Goal: Information Seeking & Learning: Learn about a topic

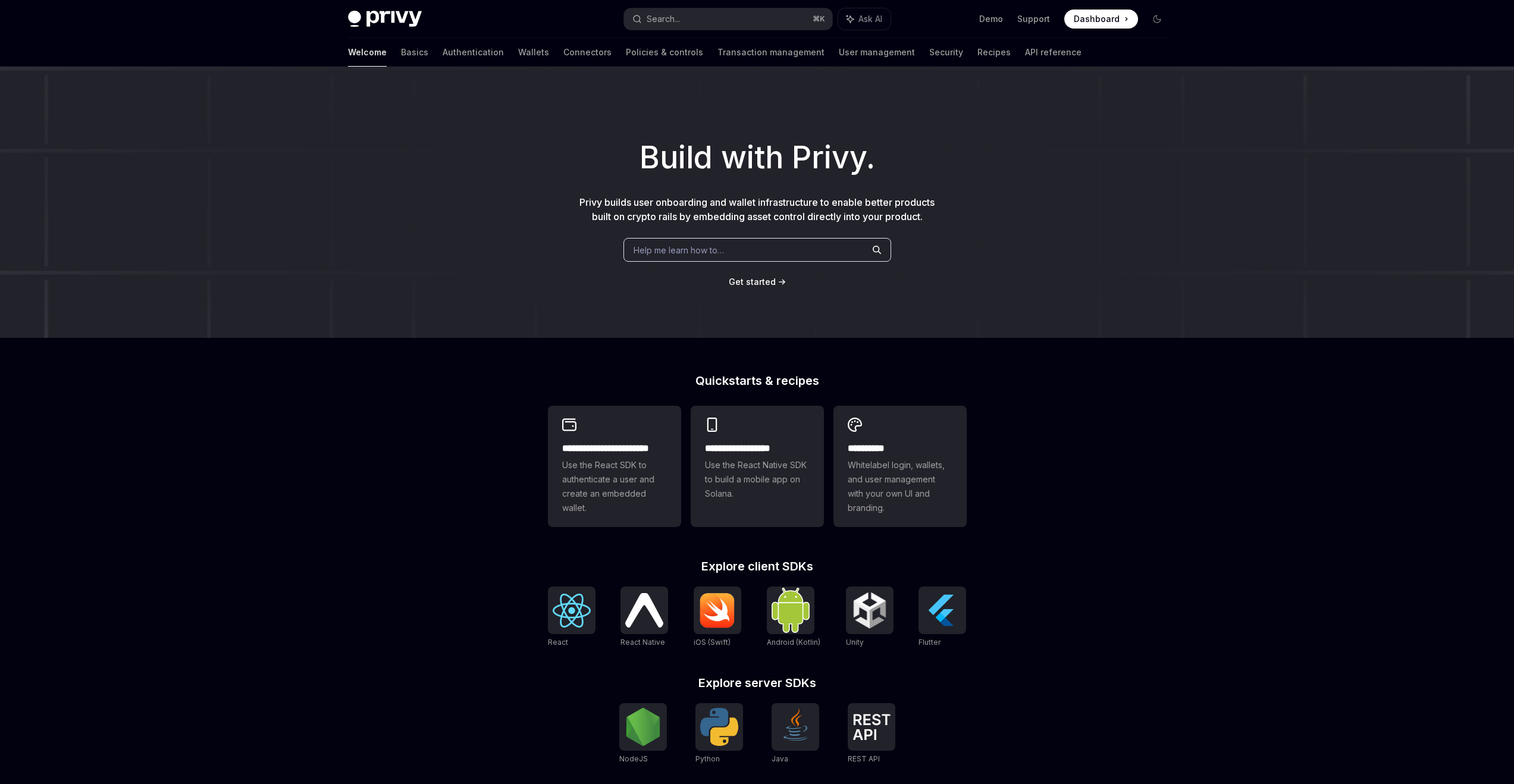
scroll to position [162, 0]
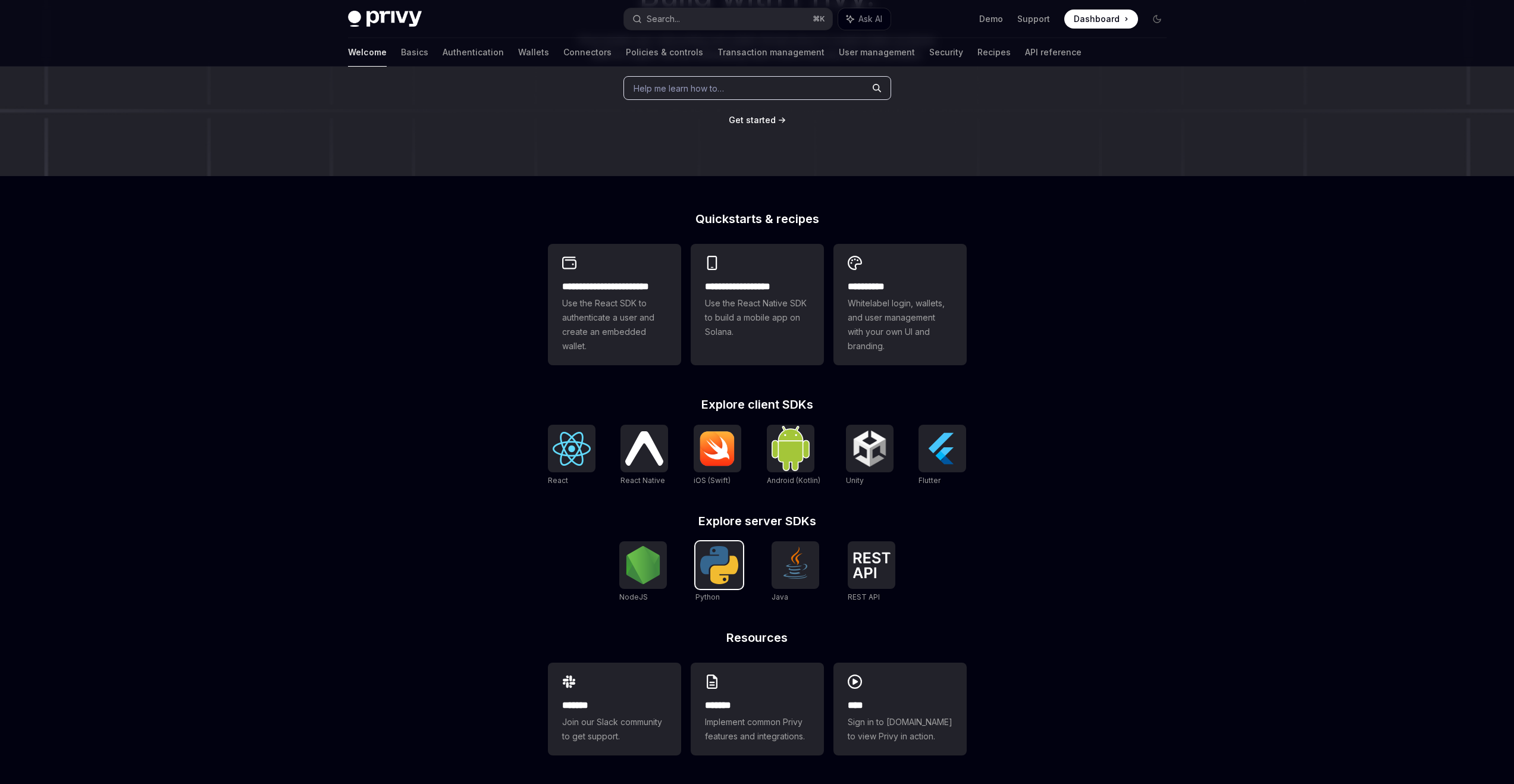
click at [712, 578] on img at bounding box center [720, 565] width 38 height 38
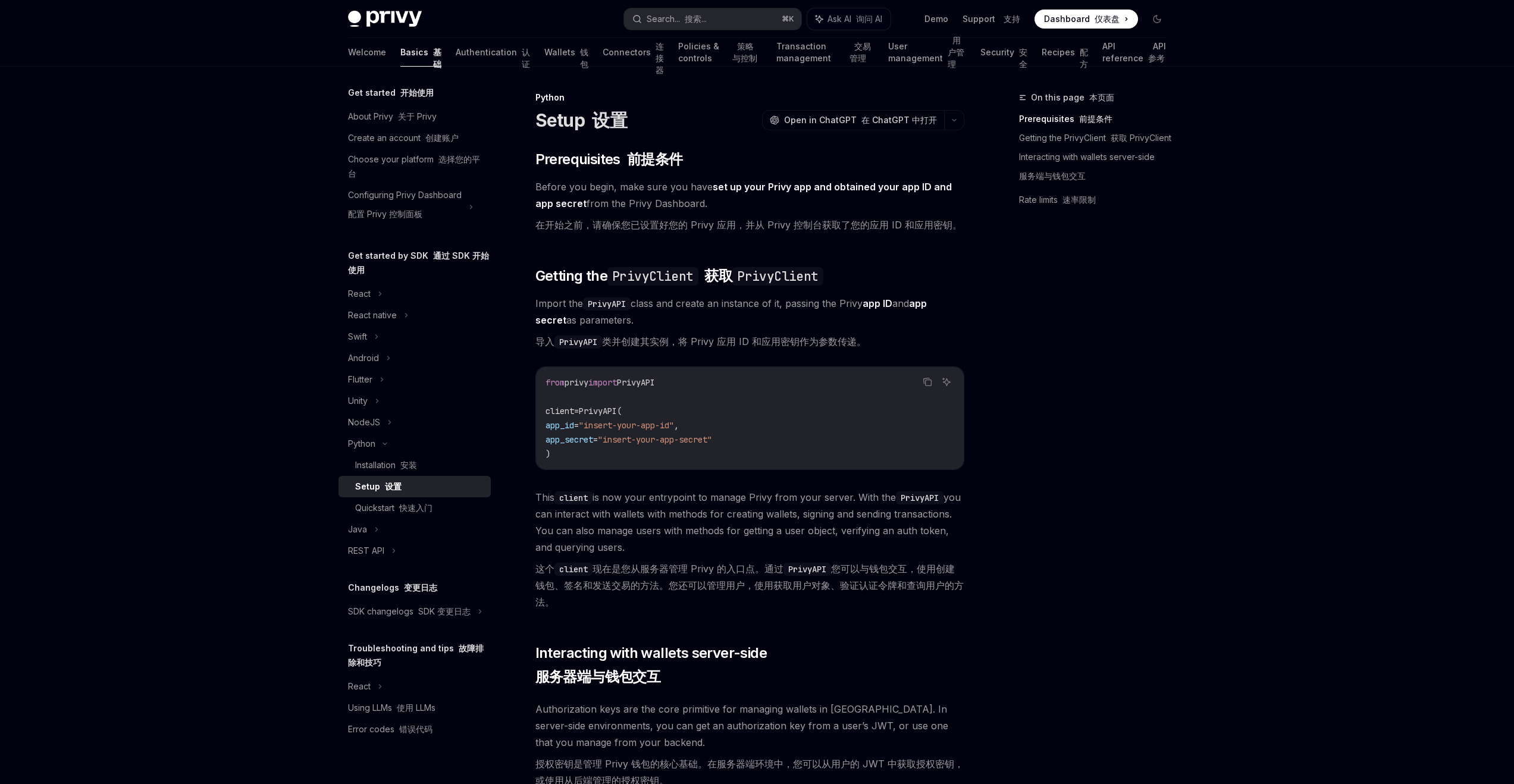
type textarea "*"
